Goal: Task Accomplishment & Management: Manage account settings

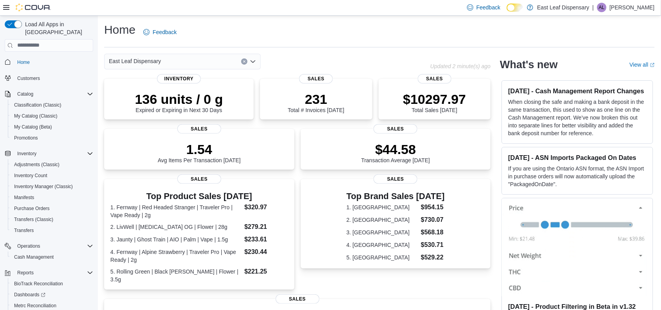
click at [354, 34] on div "Home Feedback" at bounding box center [379, 32] width 550 height 20
click at [633, 9] on p "[PERSON_NAME]" at bounding box center [632, 7] width 45 height 9
click at [603, 76] on span "Sign Out" at bounding box center [604, 75] width 21 height 8
